Goal: Information Seeking & Learning: Learn about a topic

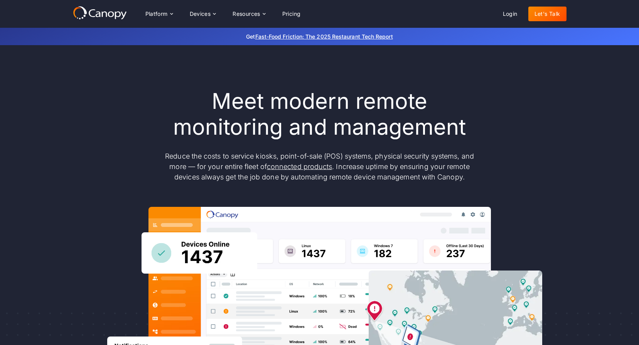
click at [568, 136] on div "Meet modern remote monitoring and management Reduce the costs to service kiosks…" at bounding box center [319, 253] width 639 height 416
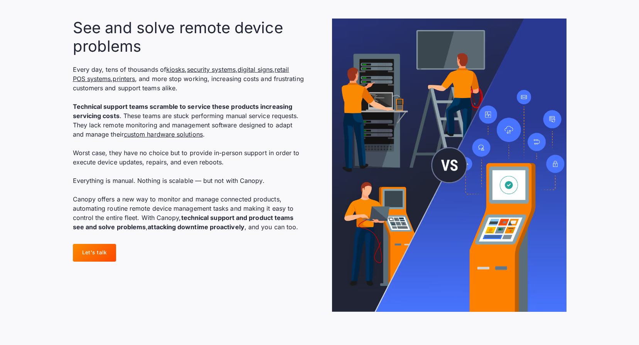
scroll to position [579, 0]
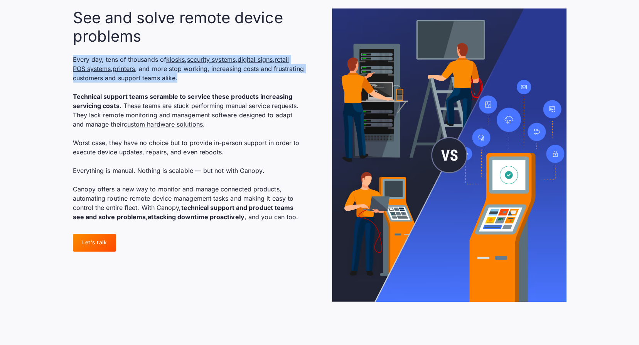
drag, startPoint x: 69, startPoint y: 56, endPoint x: 232, endPoint y: 74, distance: 163.8
click at [232, 74] on section "See and solve remote device problems Every day, tens of thousands of kiosks , s…" at bounding box center [319, 155] width 639 height 343
drag, startPoint x: 232, startPoint y: 74, endPoint x: 196, endPoint y: 62, distance: 37.6
copy p "Every day, tens of thousands of kiosks , security systems , digital signs , ret…"
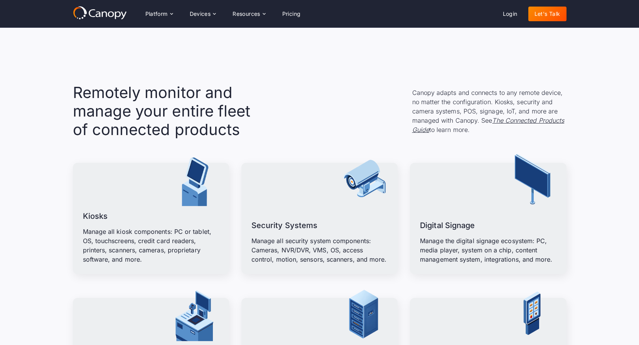
scroll to position [849, 0]
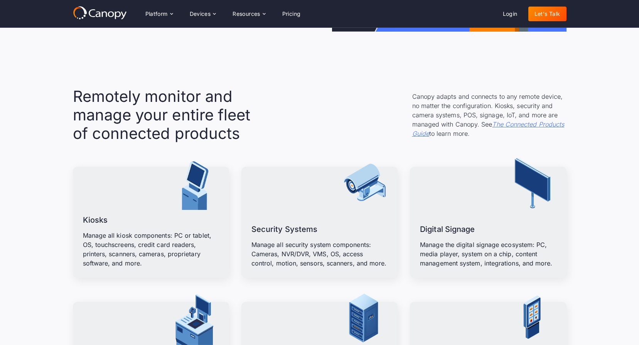
click at [539, 122] on em "The Connected Products Guide" at bounding box center [489, 128] width 152 height 17
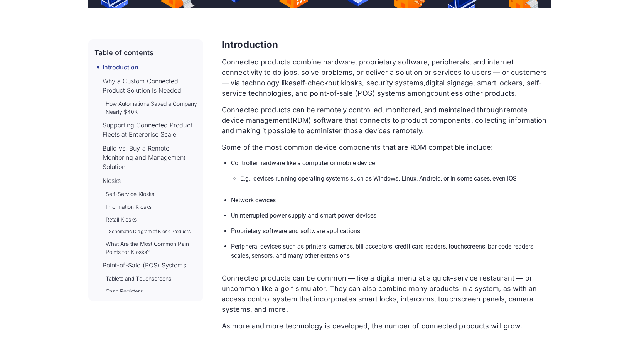
scroll to position [347, 0]
click at [136, 255] on link "What Are the Most Common Pain Points for Kiosks?" at bounding box center [152, 247] width 92 height 16
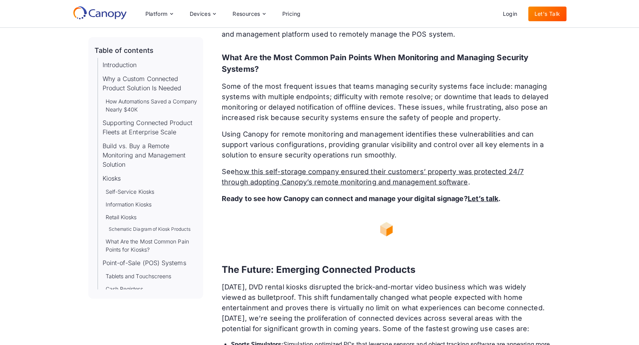
scroll to position [7532, 0]
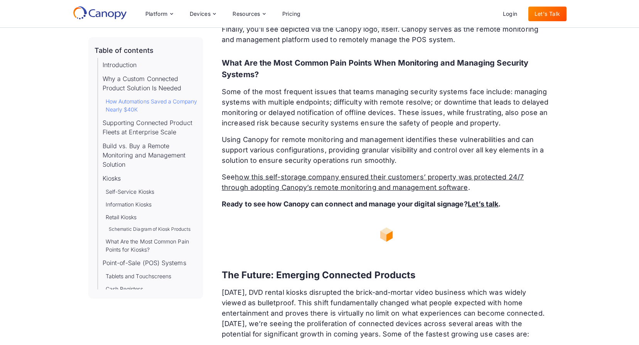
click at [135, 103] on link "How Automations Saved a Company Nearly $40K" at bounding box center [152, 105] width 92 height 16
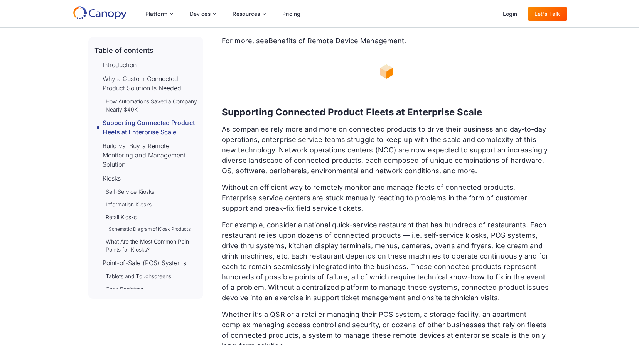
scroll to position [1289, 0]
